Goal: Navigation & Orientation: Find specific page/section

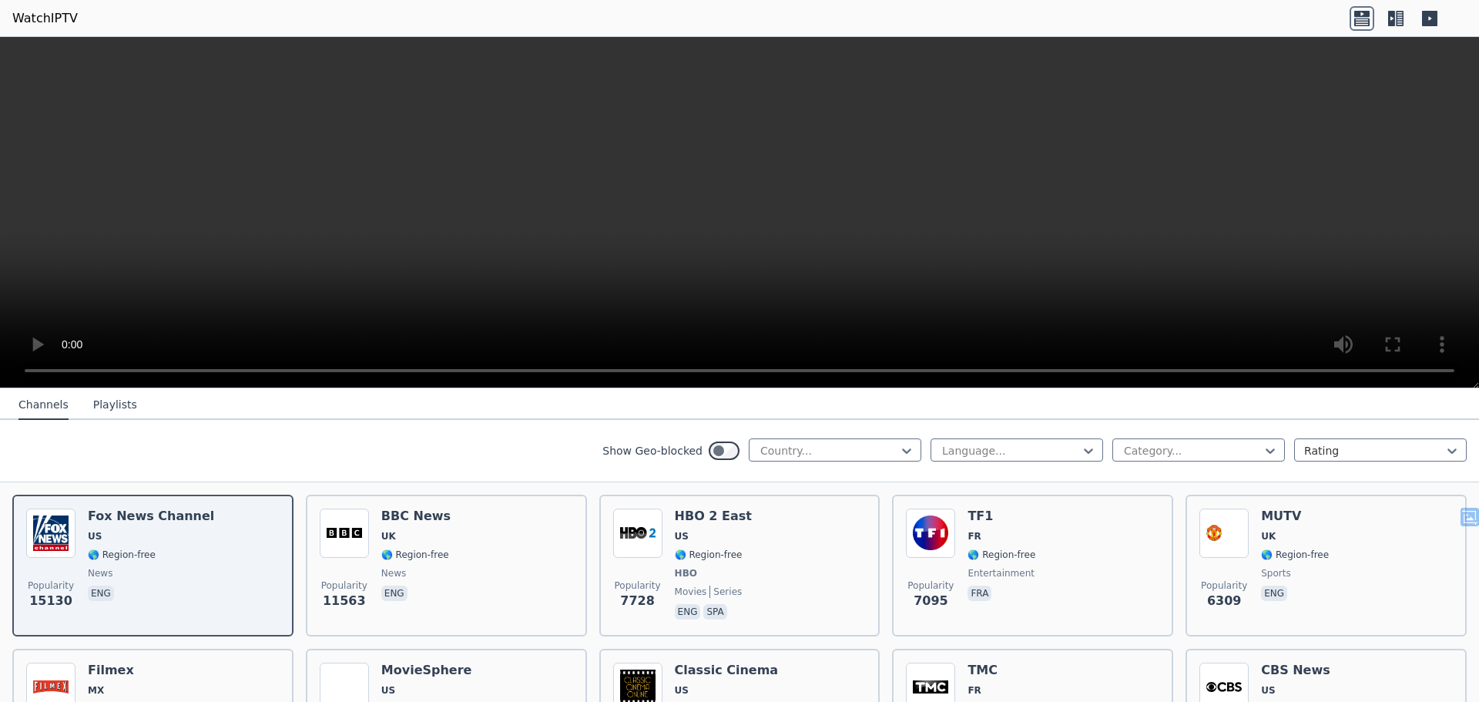
scroll to position [154, 0]
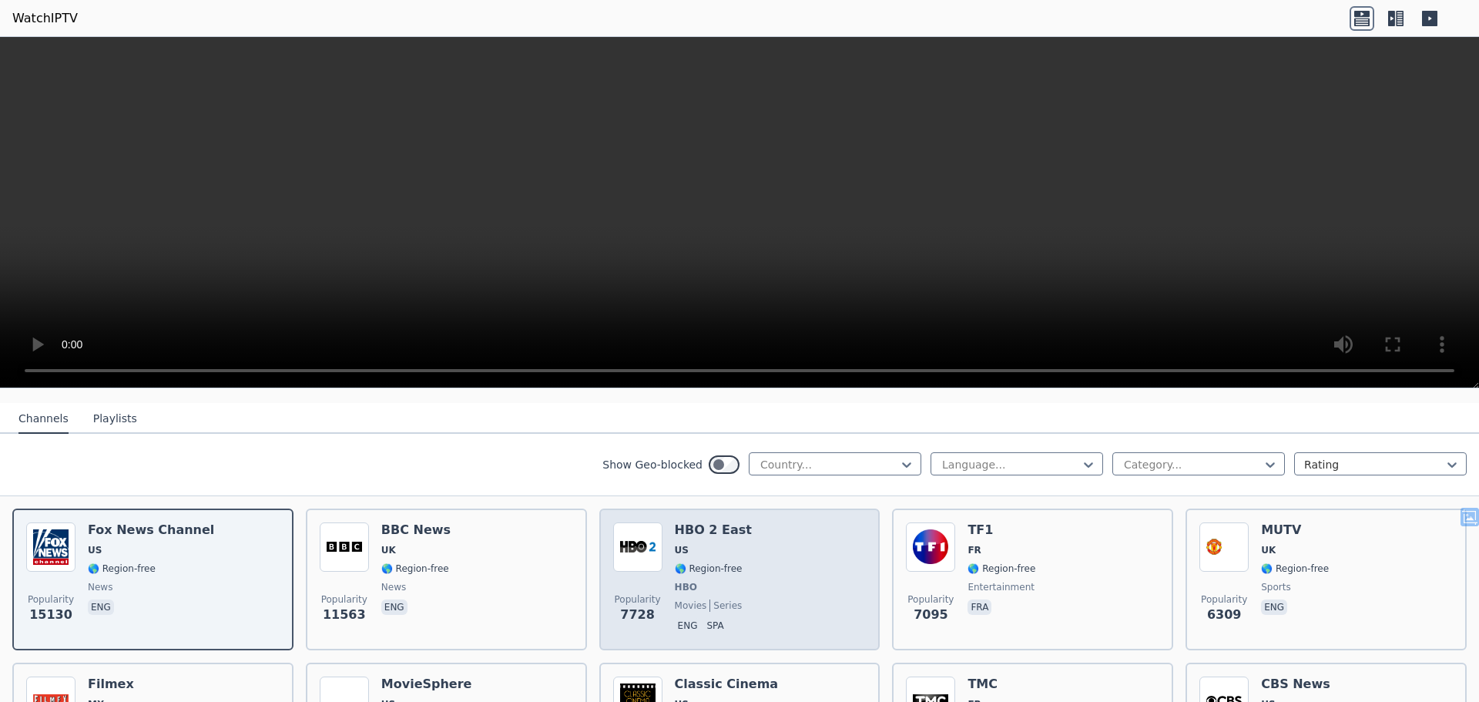
click at [640, 528] on img at bounding box center [637, 546] width 49 height 49
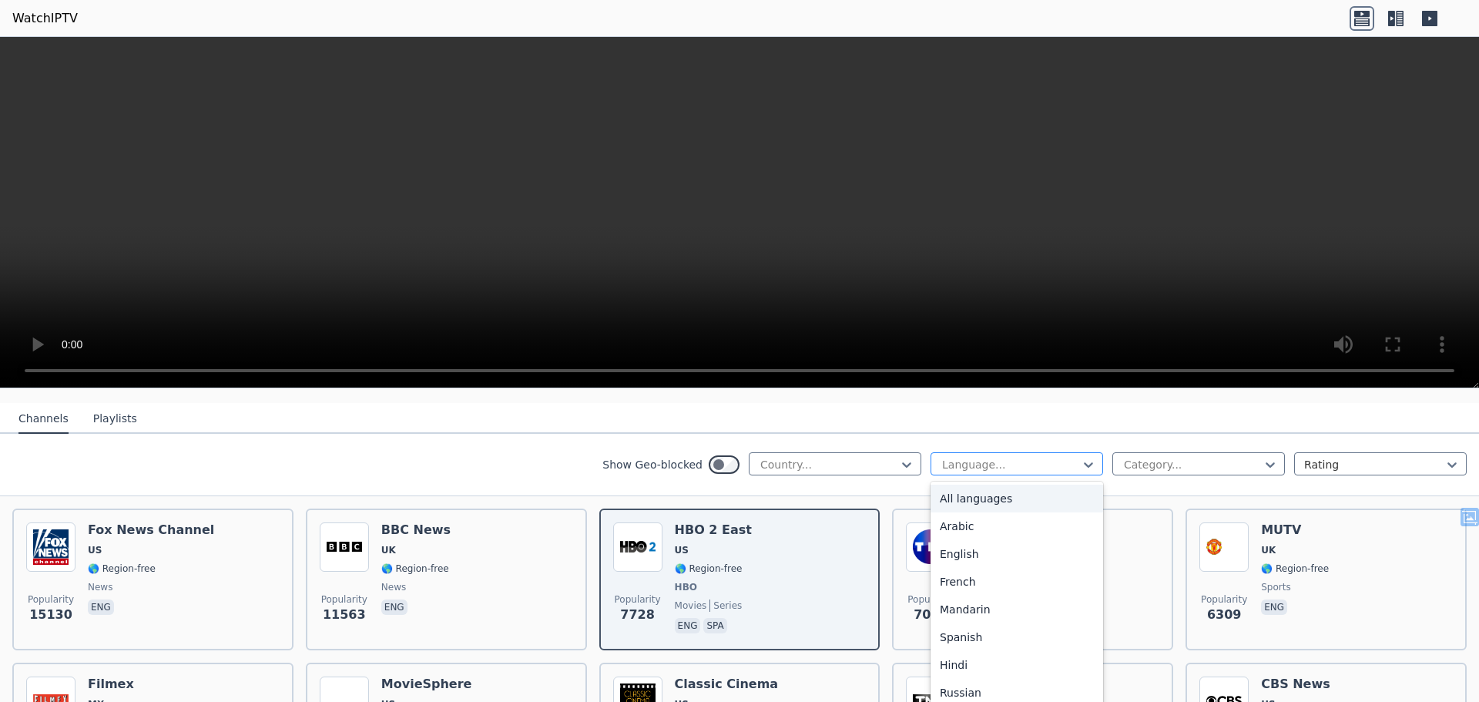
click at [948, 457] on div at bounding box center [1010, 464] width 140 height 15
click at [876, 457] on div at bounding box center [829, 464] width 140 height 15
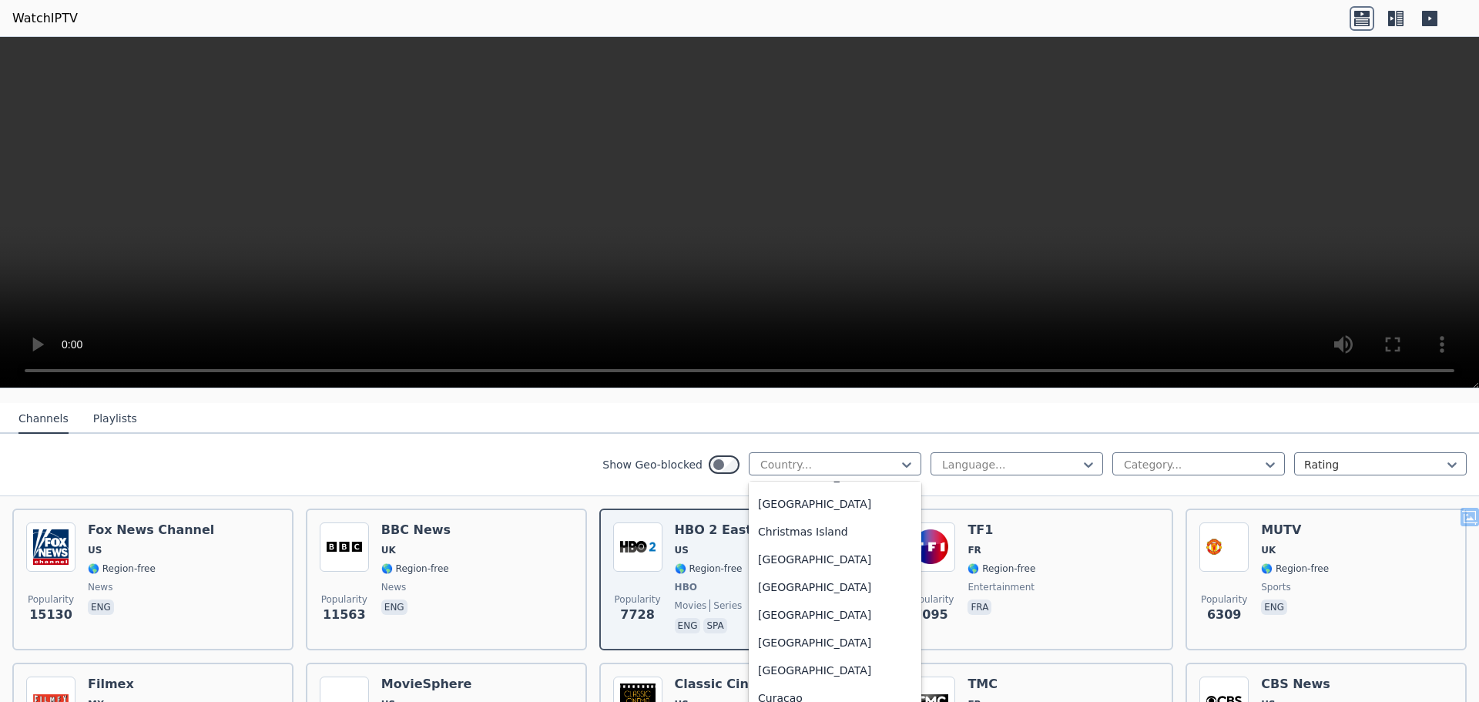
scroll to position [1078, 0]
click at [766, 628] on div "[GEOGRAPHIC_DATA]" at bounding box center [835, 640] width 173 height 28
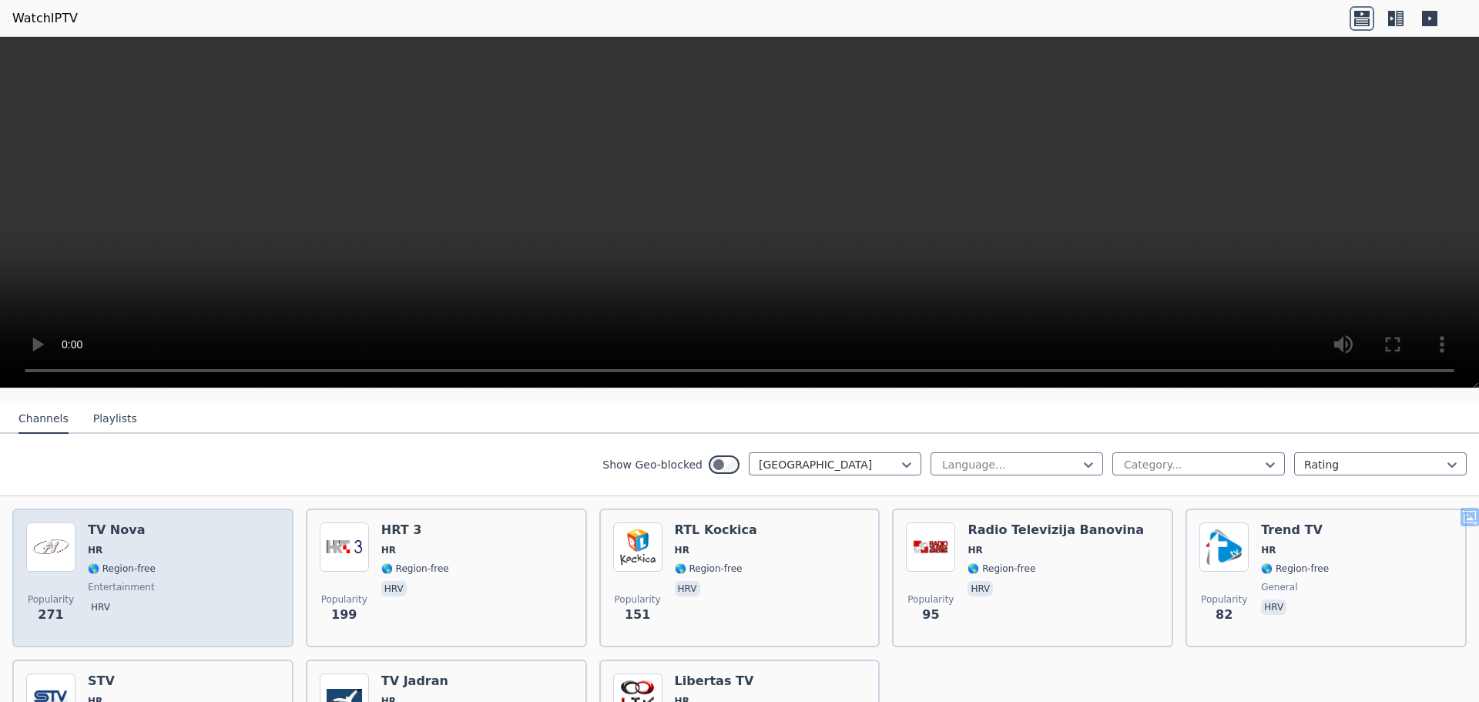
click at [111, 544] on span "HR" at bounding box center [122, 550] width 68 height 12
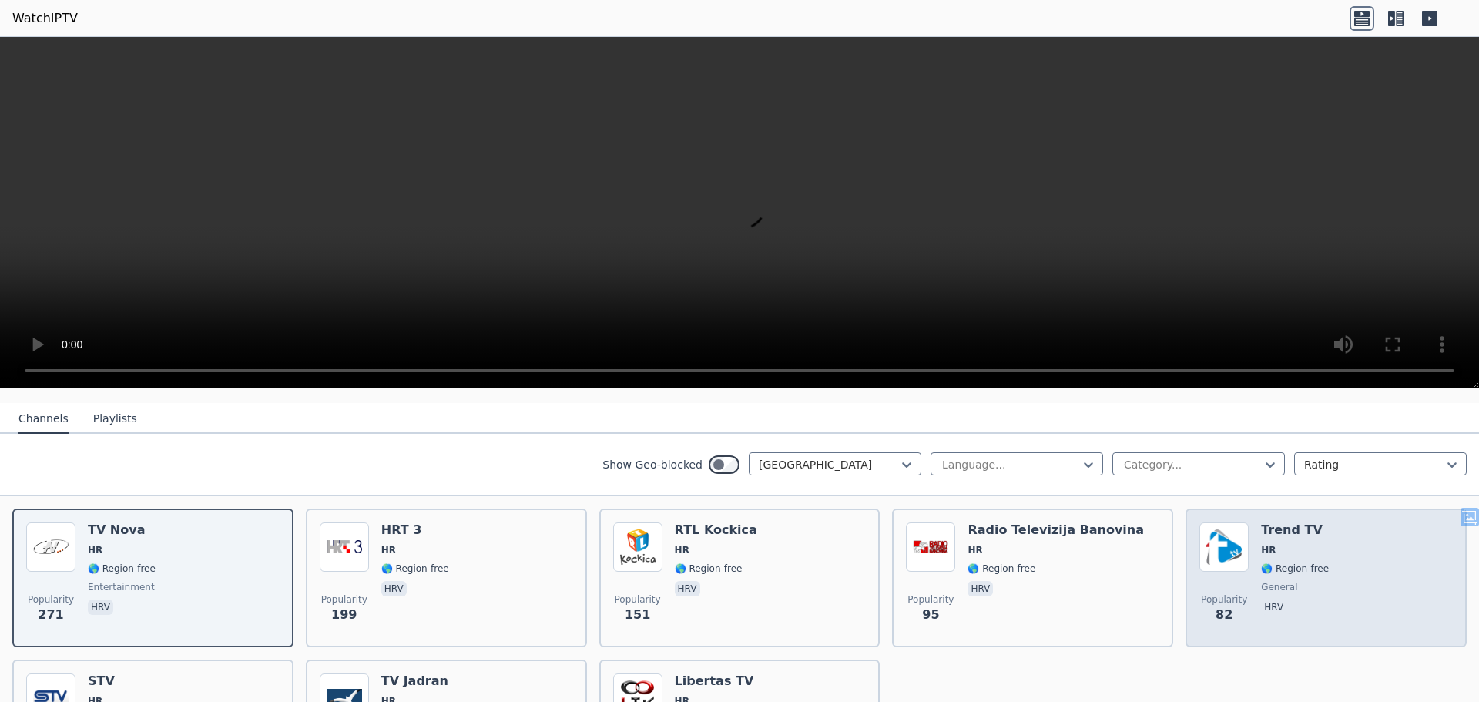
click at [1216, 522] on img at bounding box center [1223, 546] width 49 height 49
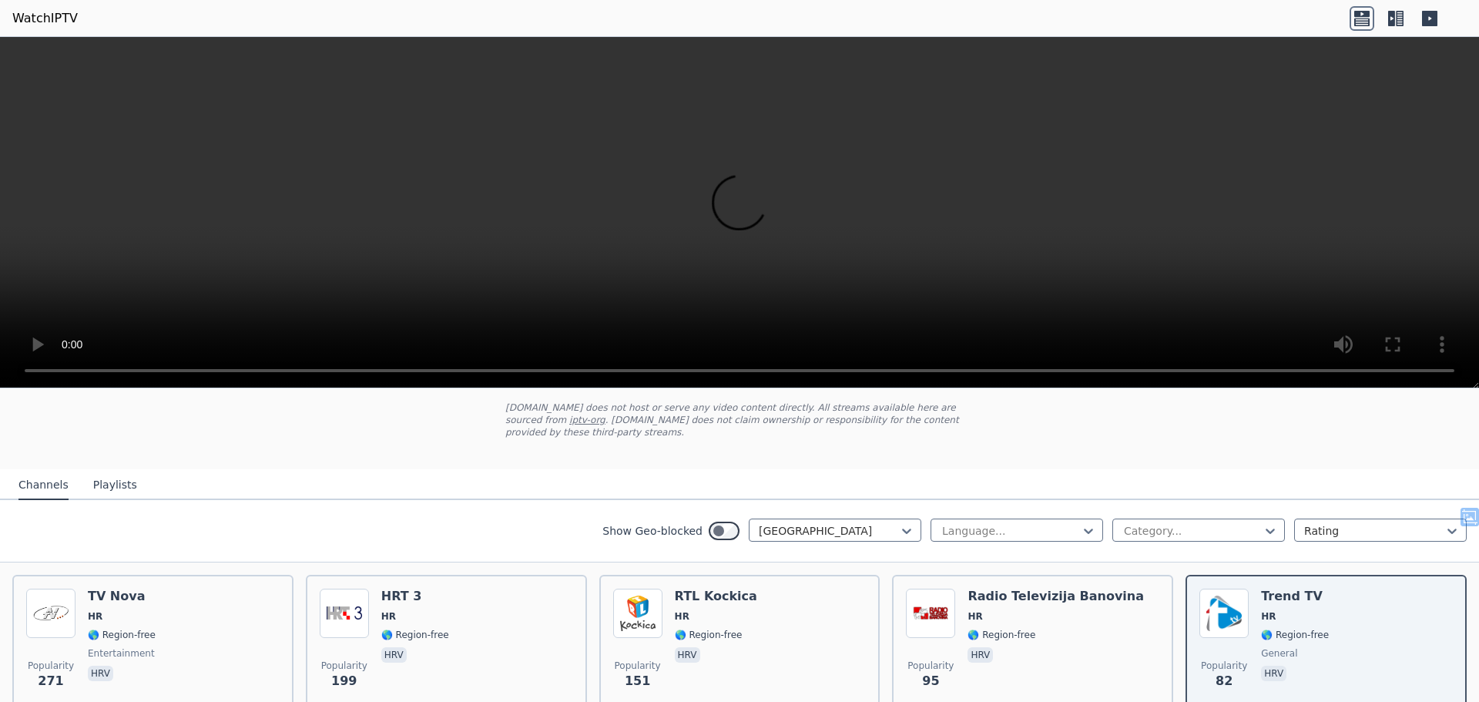
scroll to position [154, 0]
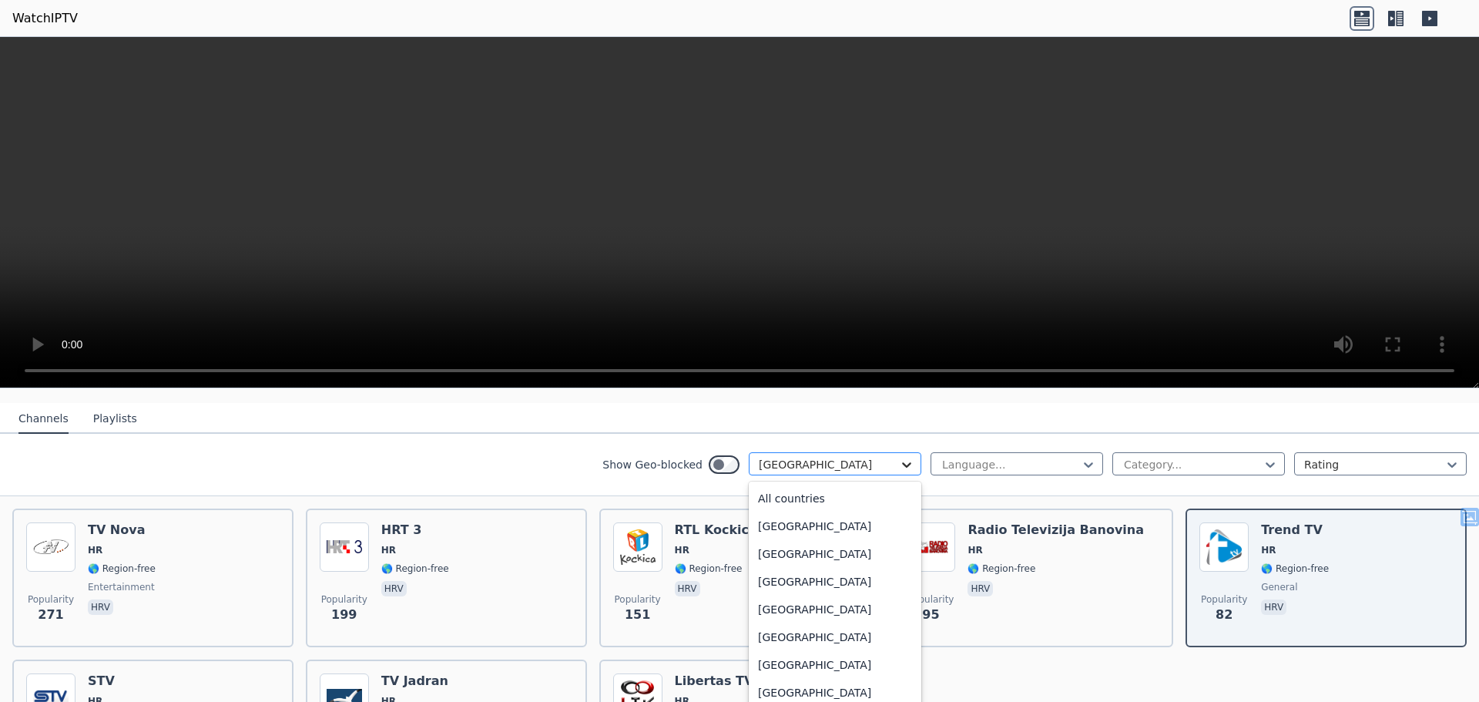
click at [902, 462] on icon at bounding box center [906, 464] width 9 height 5
click at [786, 482] on div "[GEOGRAPHIC_DATA]" at bounding box center [835, 492] width 173 height 28
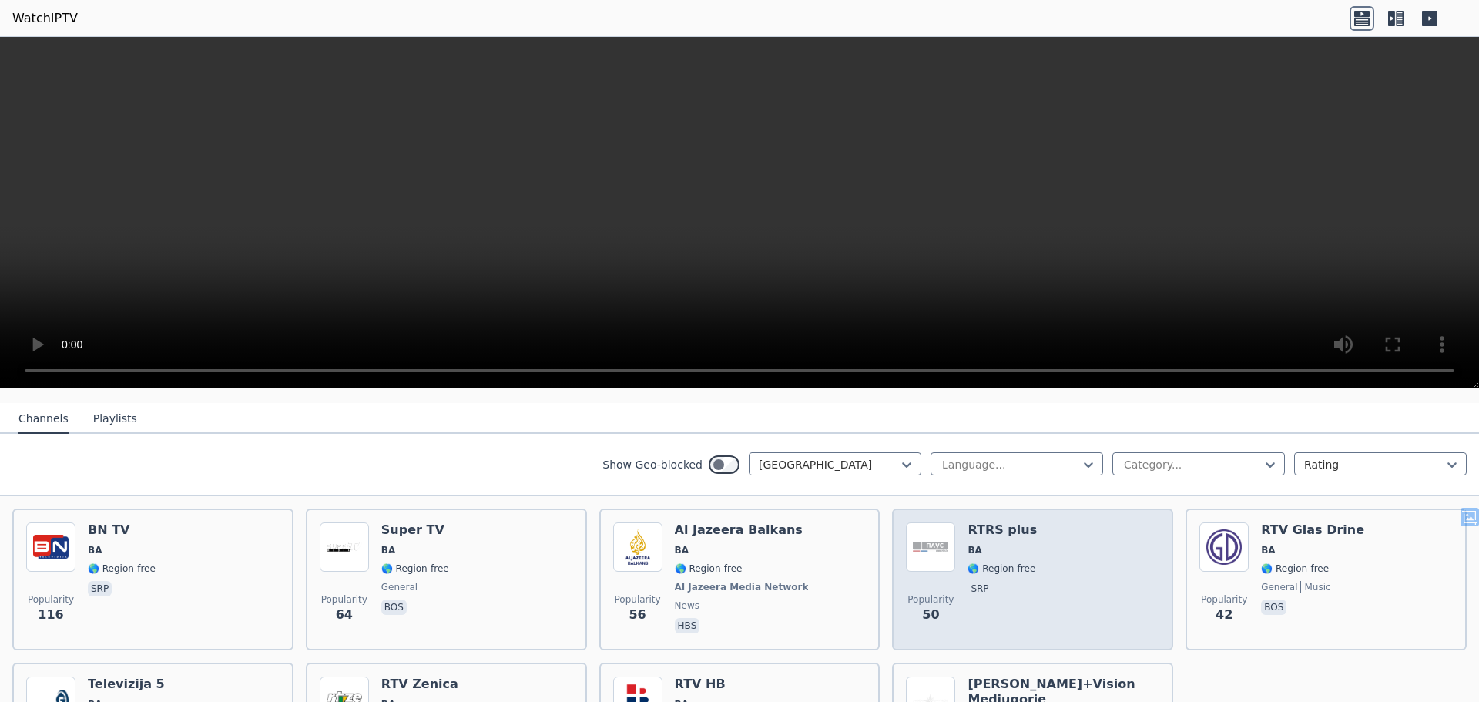
click at [924, 534] on img at bounding box center [930, 546] width 49 height 49
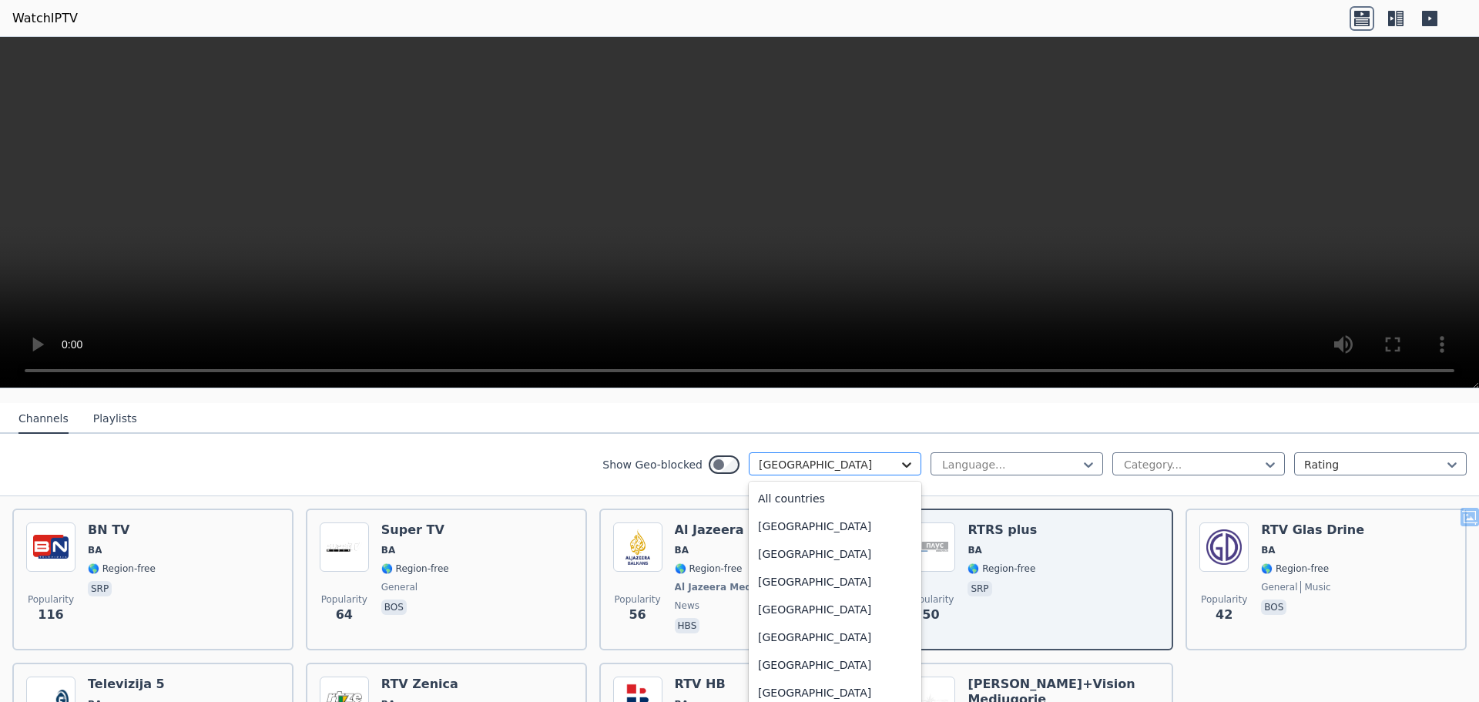
click at [899, 457] on icon at bounding box center [906, 464] width 15 height 15
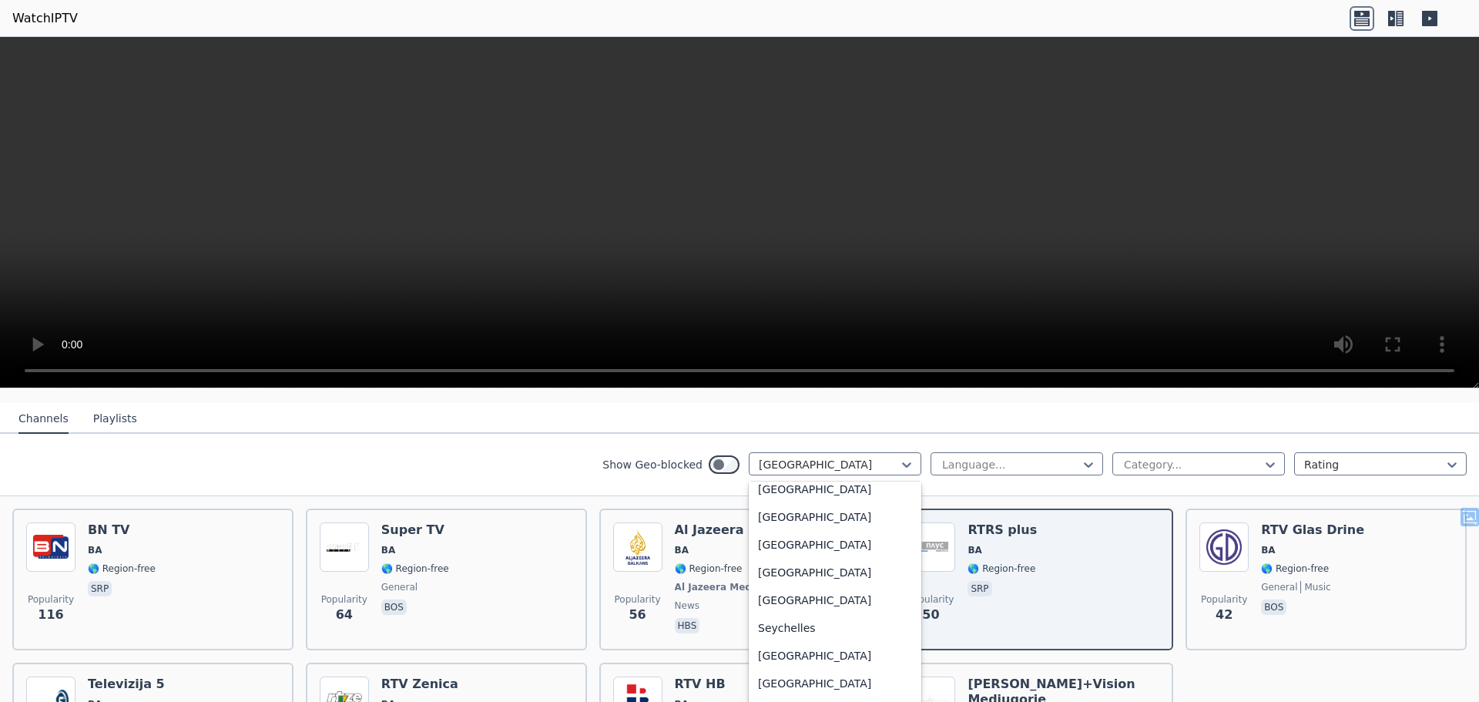
scroll to position [4528, 0]
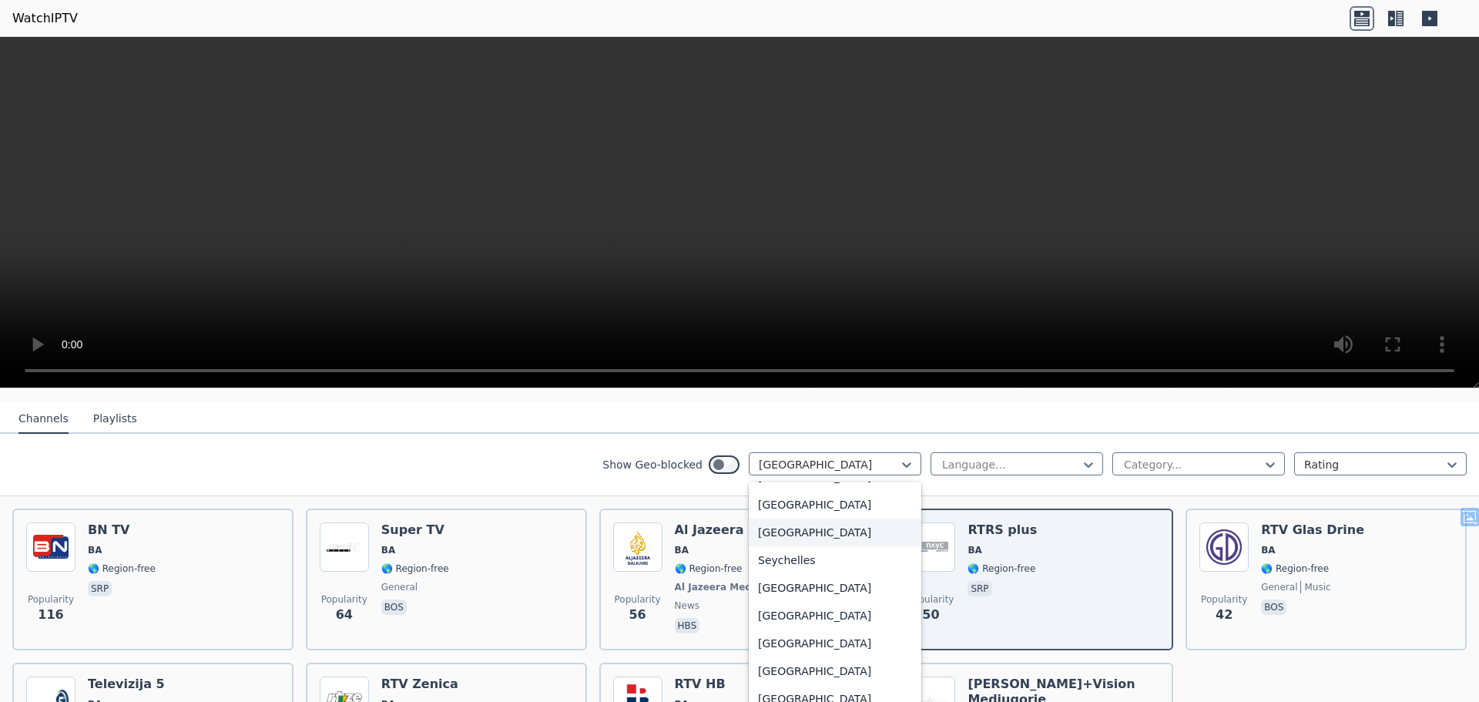
click at [769, 521] on div "[GEOGRAPHIC_DATA]" at bounding box center [835, 532] width 173 height 28
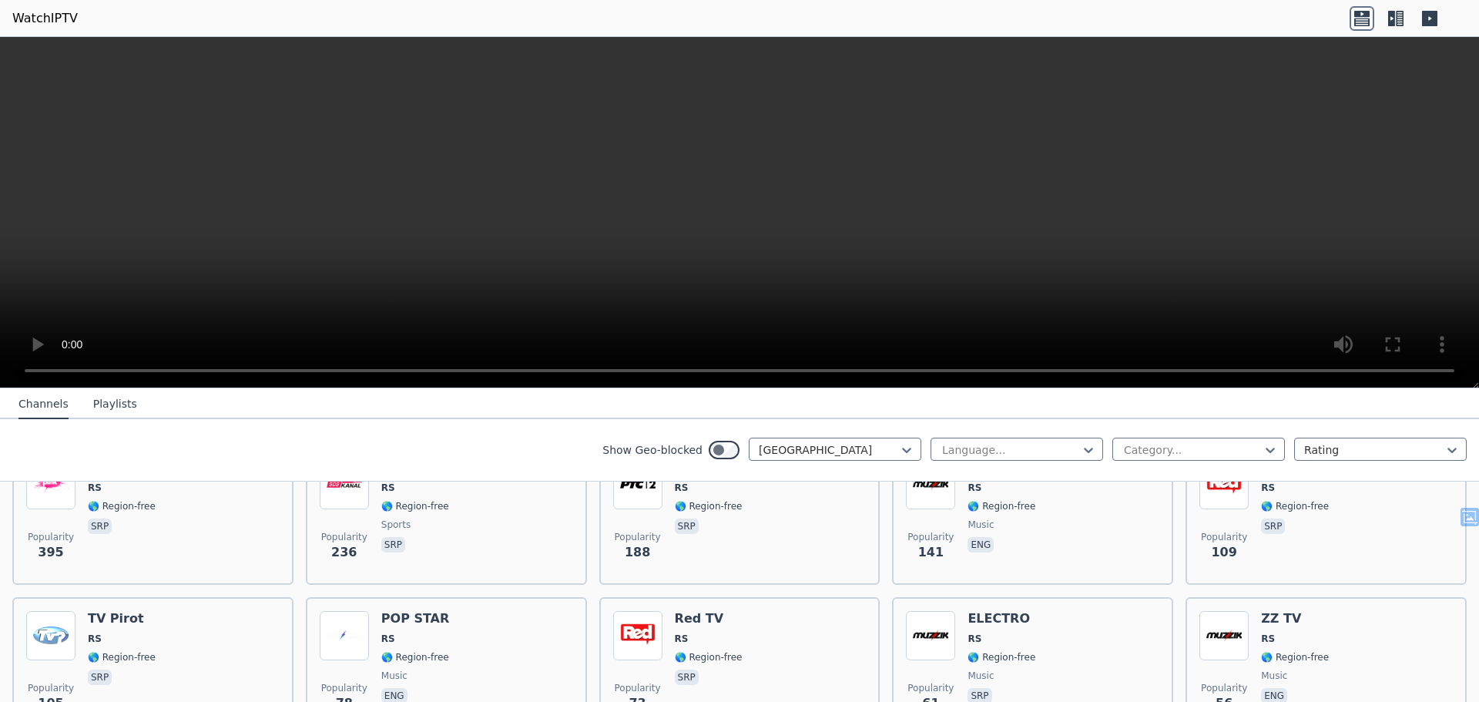
scroll to position [308, 0]
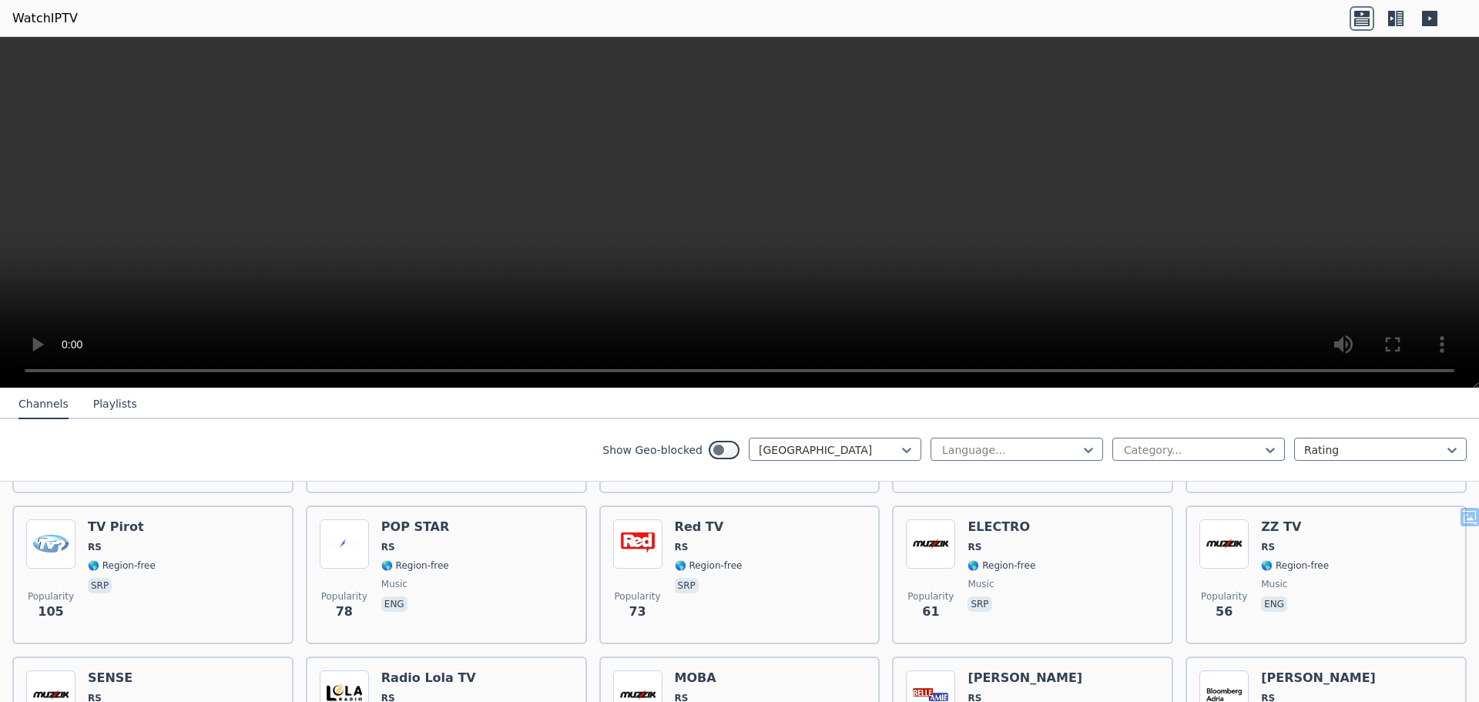
click at [43, 15] on link "WatchIPTV" at bounding box center [44, 18] width 65 height 18
click at [45, 18] on link "WatchIPTV" at bounding box center [44, 18] width 65 height 18
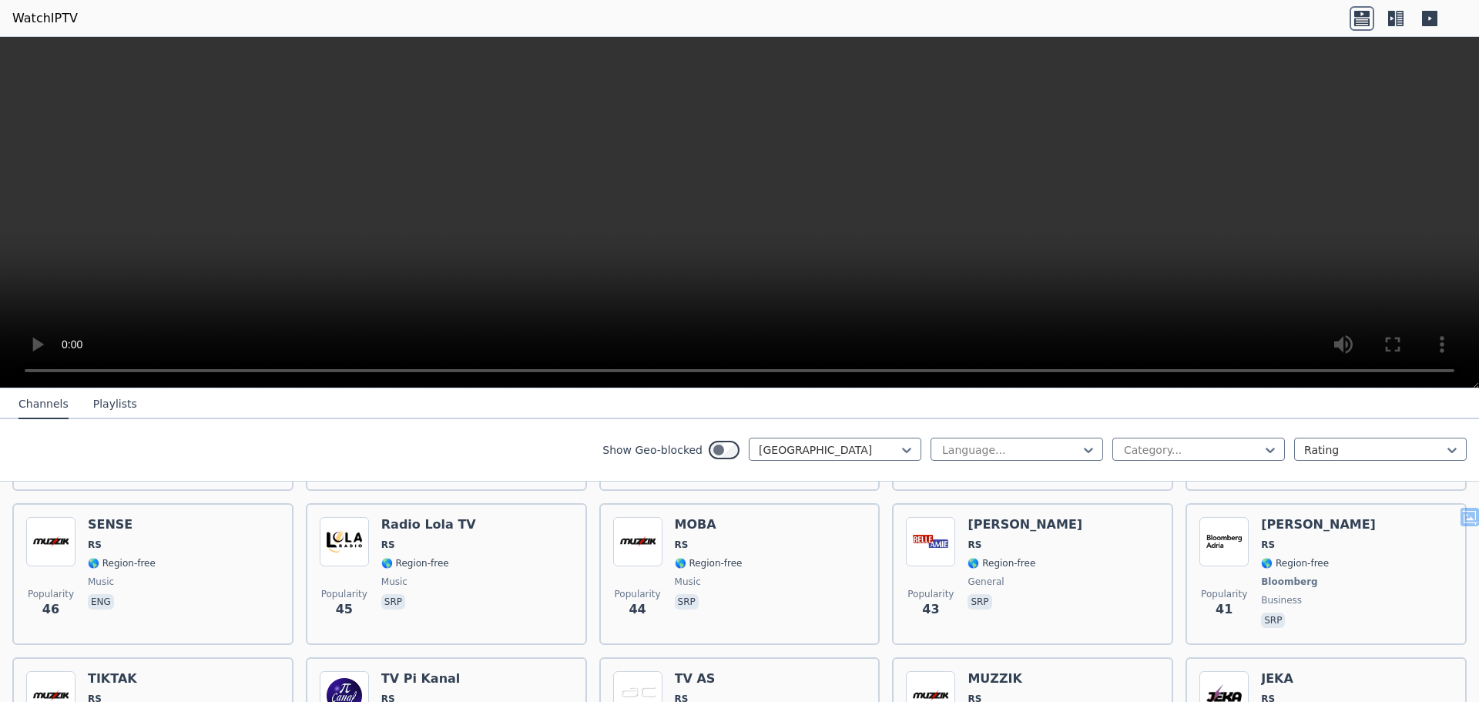
scroll to position [462, 0]
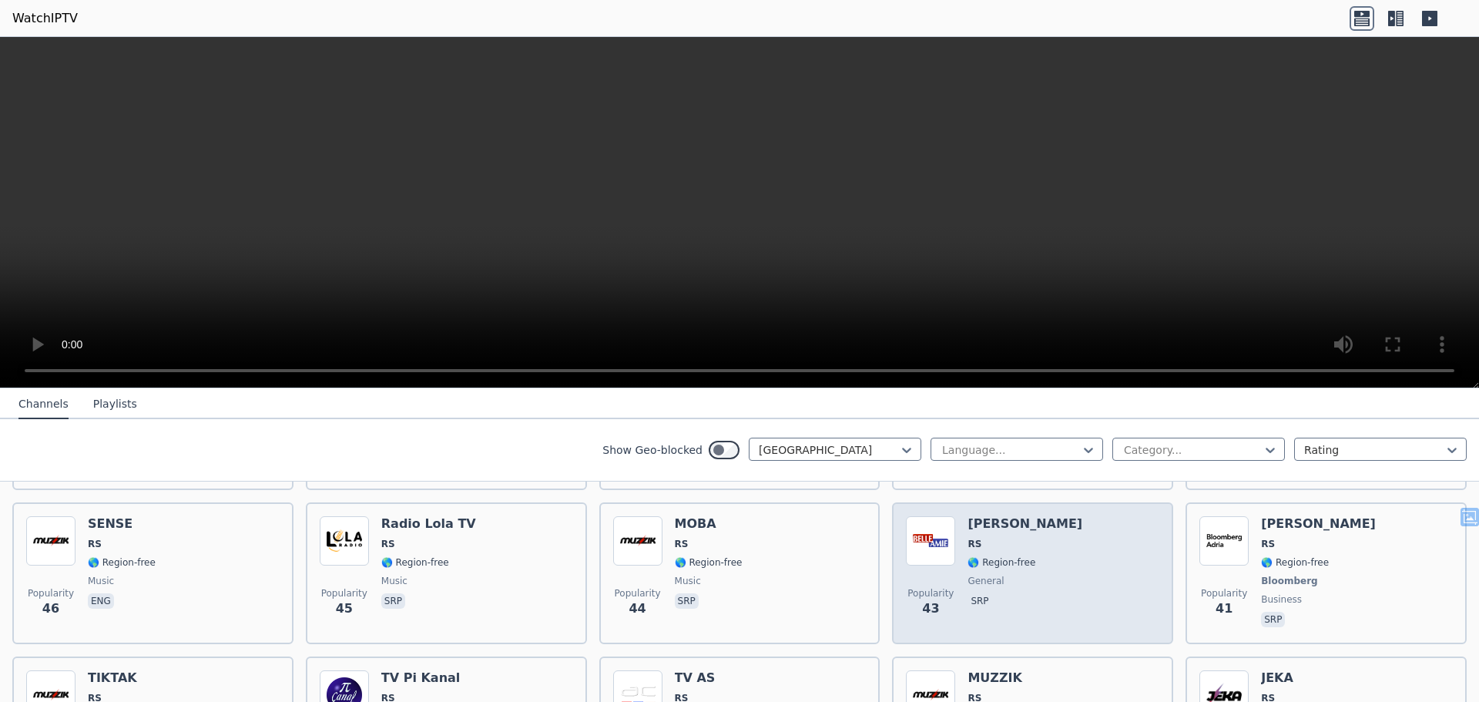
click at [932, 521] on img at bounding box center [930, 540] width 49 height 49
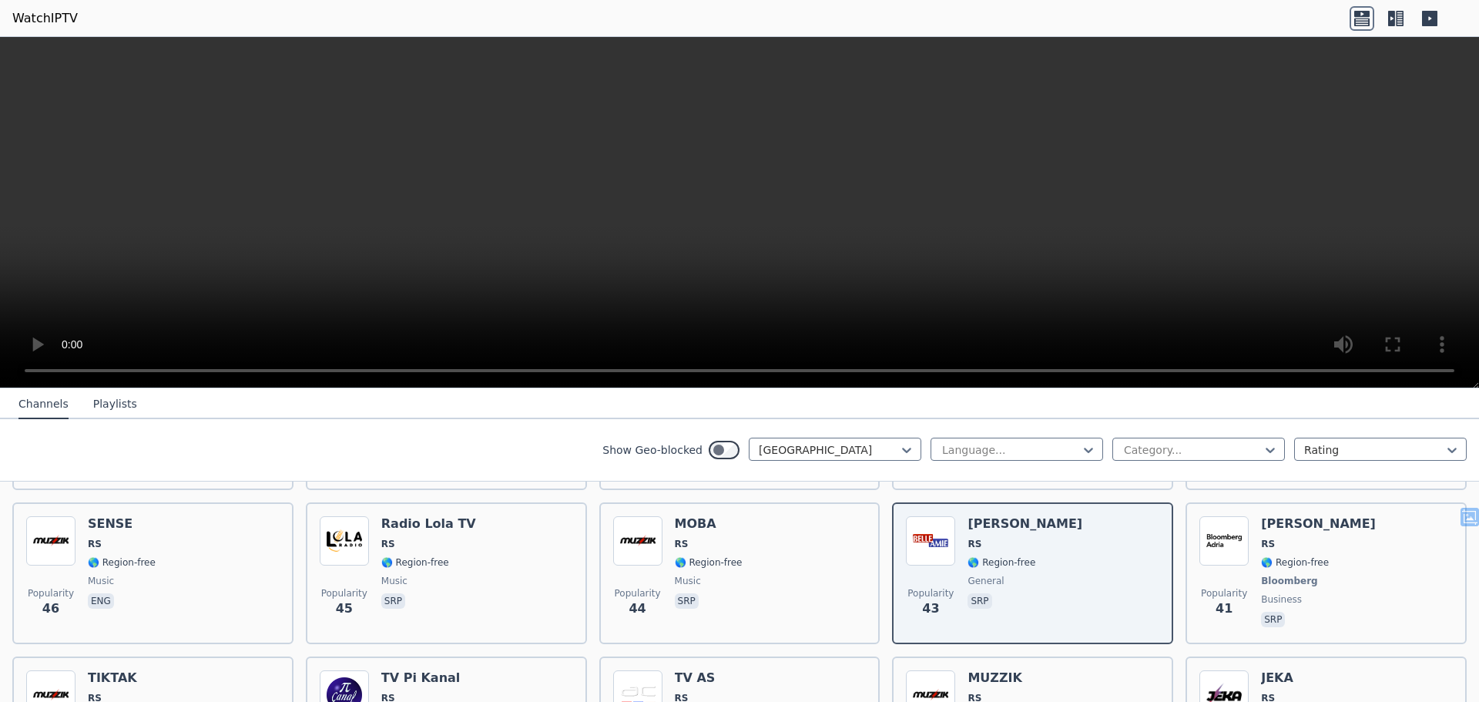
scroll to position [188, 0]
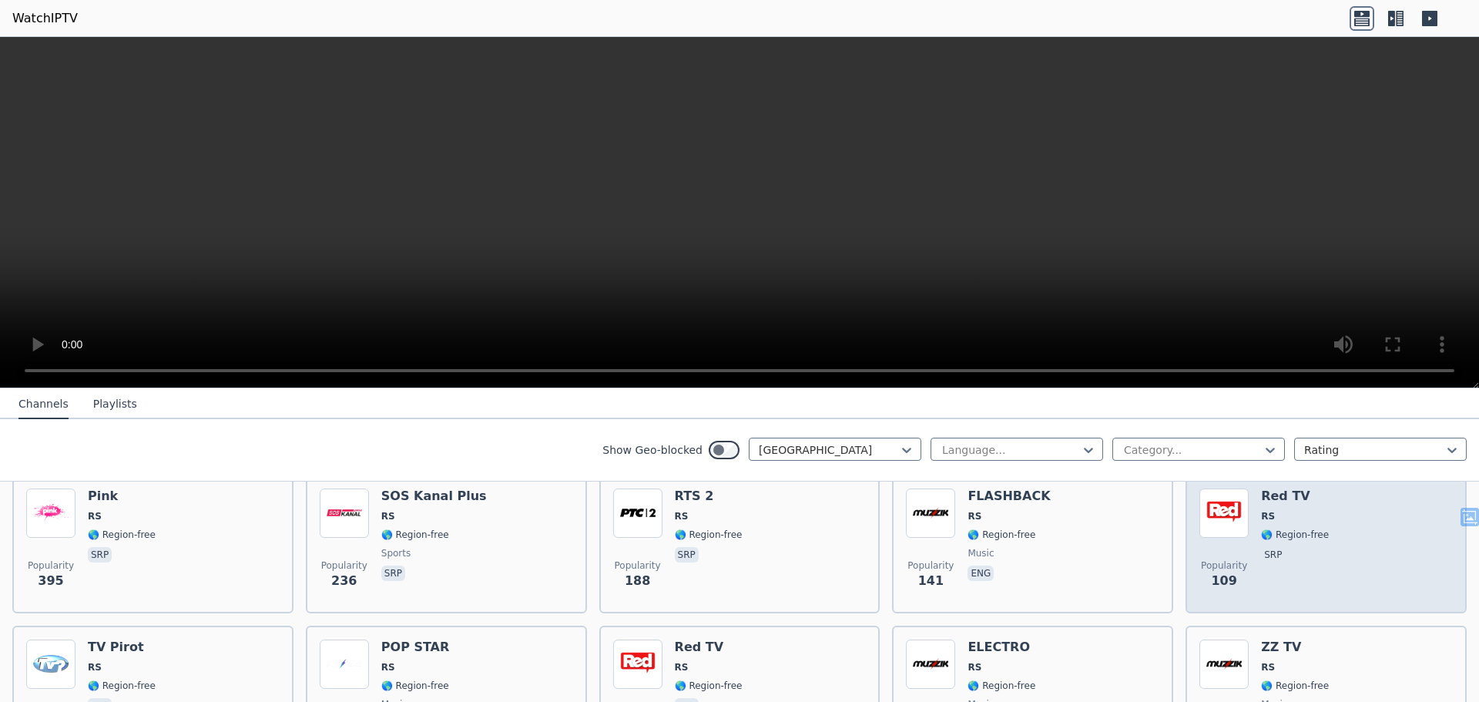
click at [1224, 505] on img at bounding box center [1223, 512] width 49 height 49
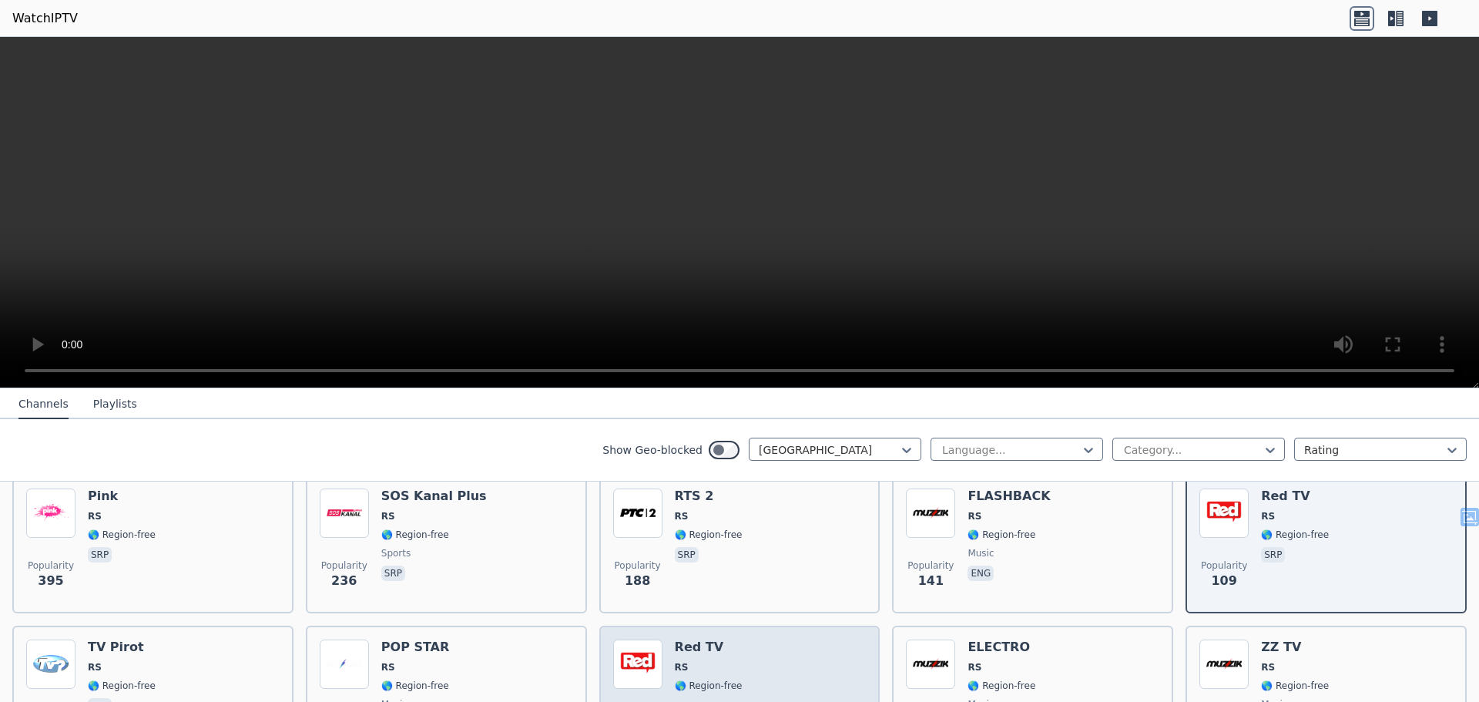
click at [639, 651] on img at bounding box center [637, 663] width 49 height 49
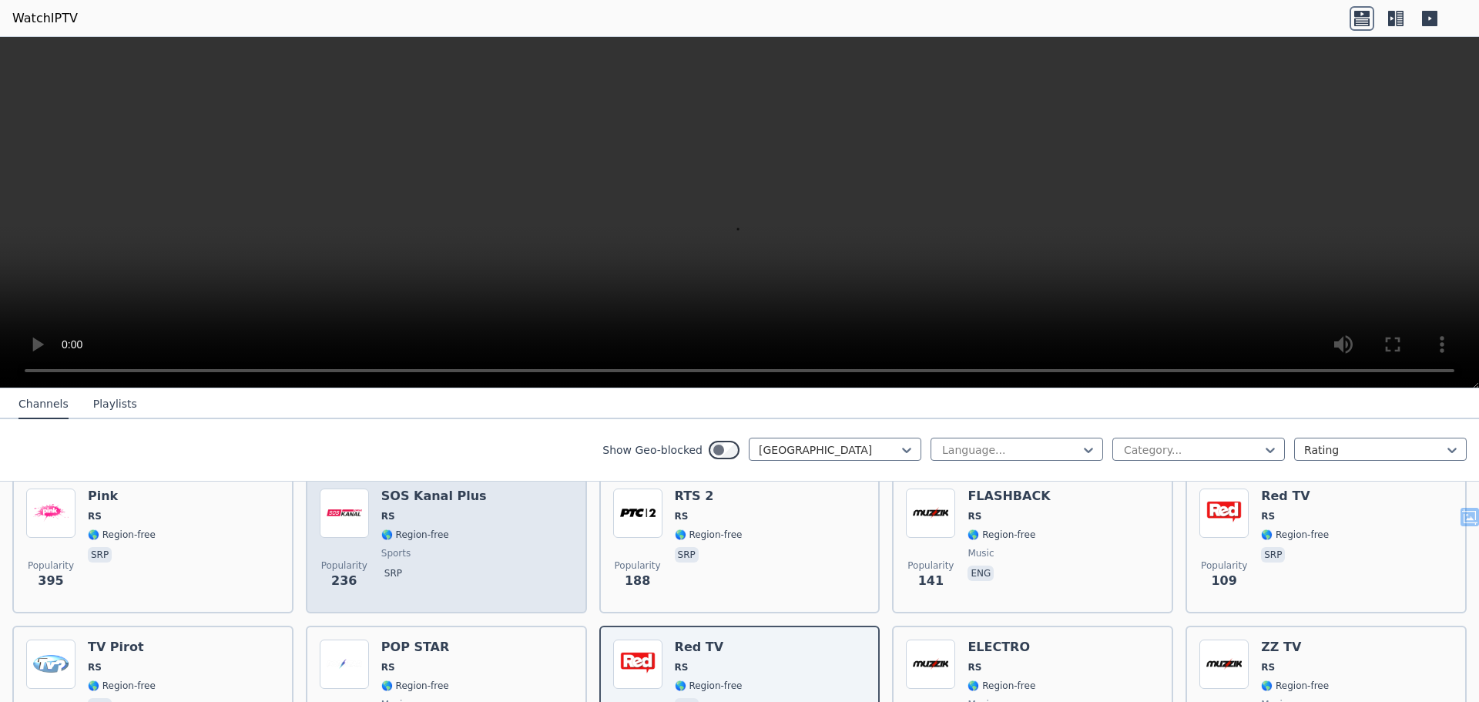
click at [347, 514] on img at bounding box center [344, 512] width 49 height 49
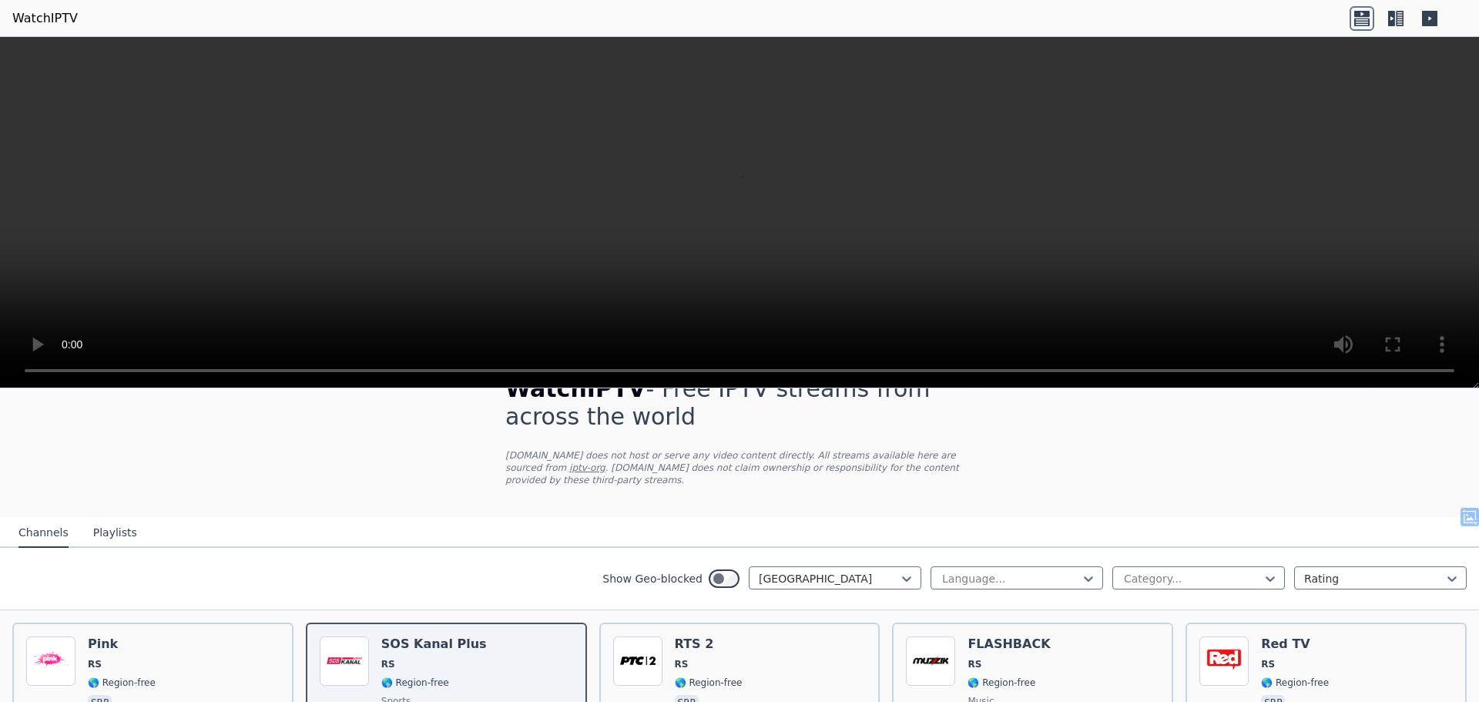
scroll to position [34, 0]
